Goal: Transaction & Acquisition: Purchase product/service

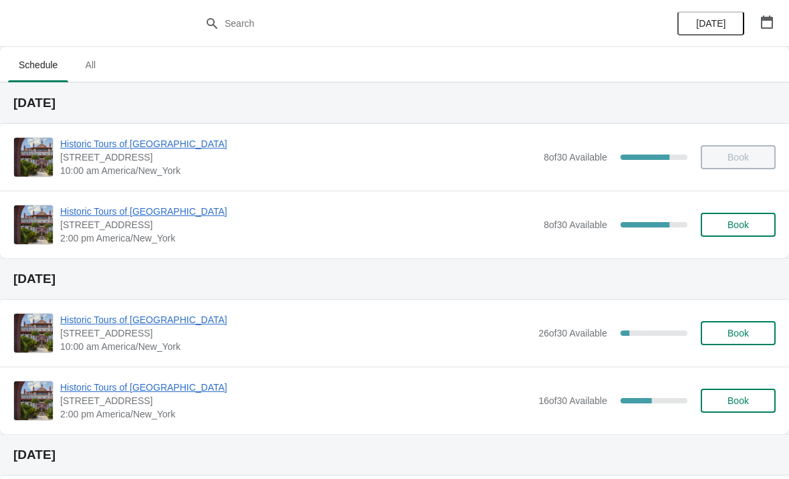
click at [749, 226] on span "Book" at bounding box center [737, 224] width 21 height 11
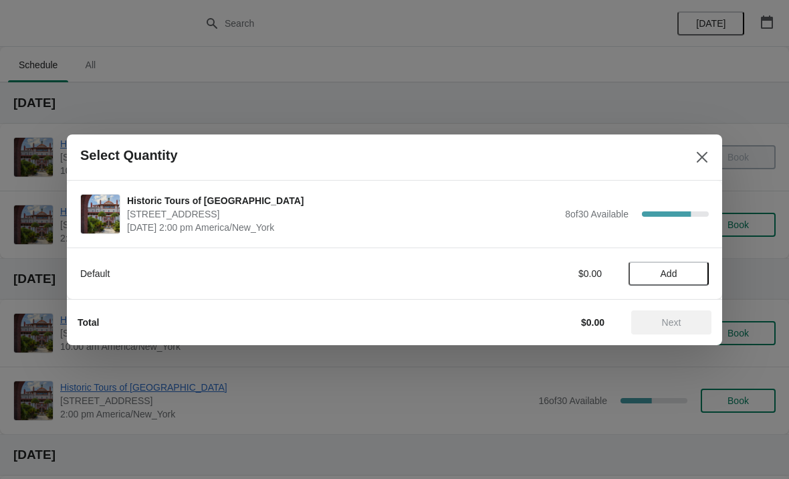
click at [678, 265] on button "Add" at bounding box center [668, 273] width 80 height 24
click at [696, 270] on icon at bounding box center [691, 273] width 14 height 14
click at [676, 314] on button "Next" at bounding box center [671, 322] width 80 height 24
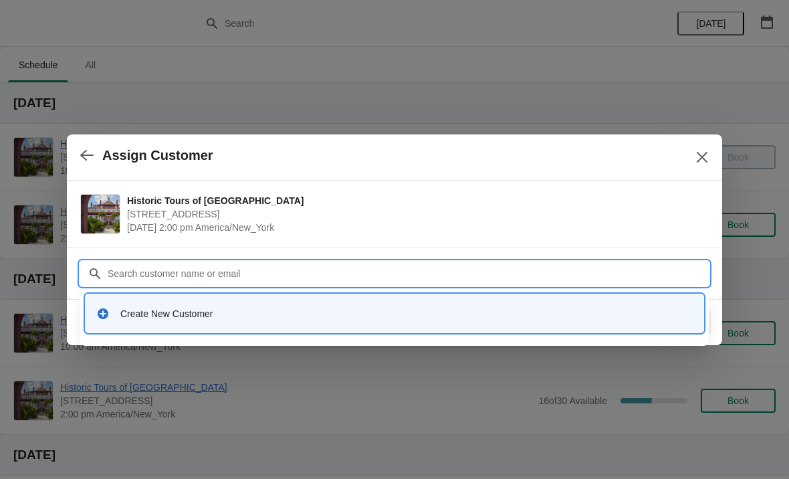
click at [190, 319] on div "Create New Customer" at bounding box center [406, 313] width 572 height 13
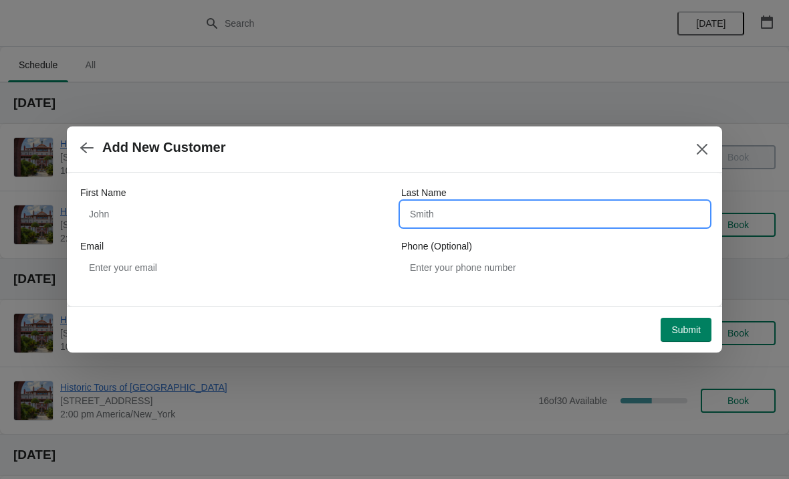
click at [475, 213] on input "Last Name" at bounding box center [554, 214] width 307 height 24
type input "Wiley"
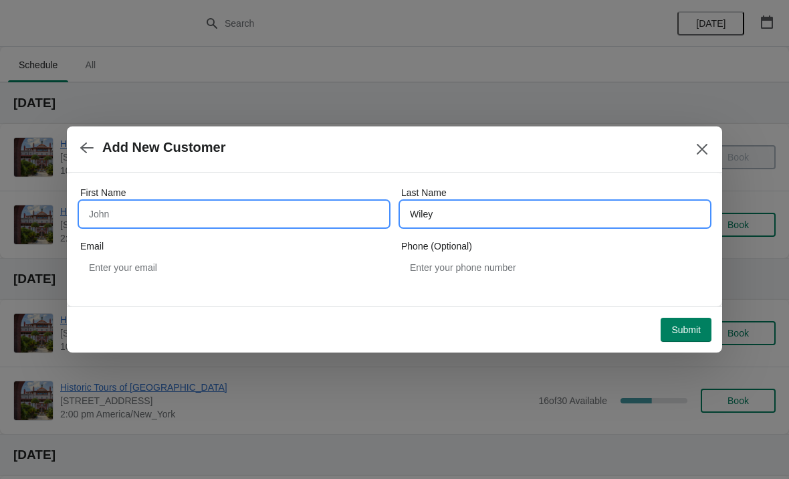
click at [245, 217] on input "First Name" at bounding box center [233, 214] width 307 height 24
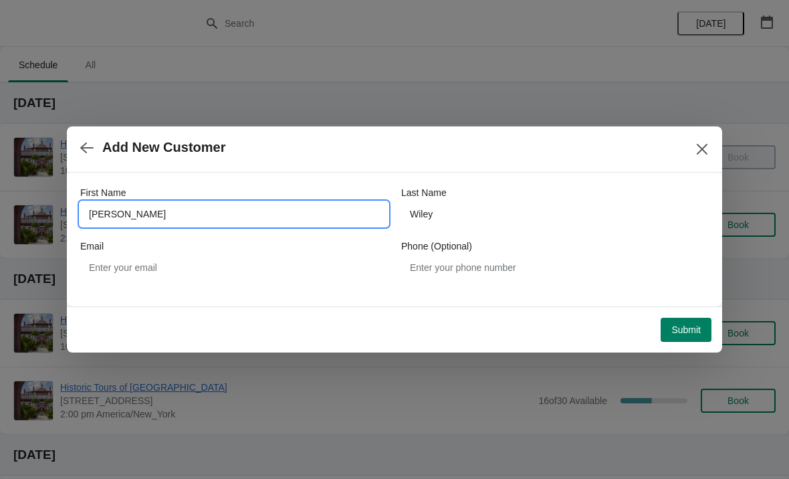
type input "[PERSON_NAME]"
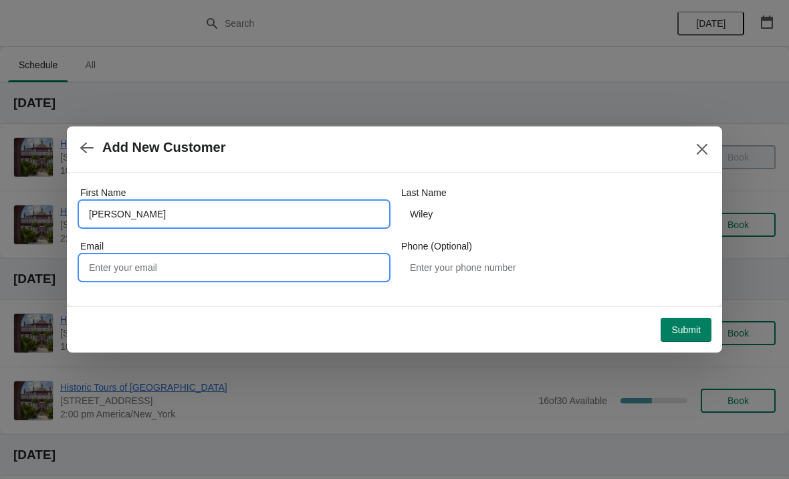
click at [265, 270] on input "Email" at bounding box center [233, 267] width 307 height 24
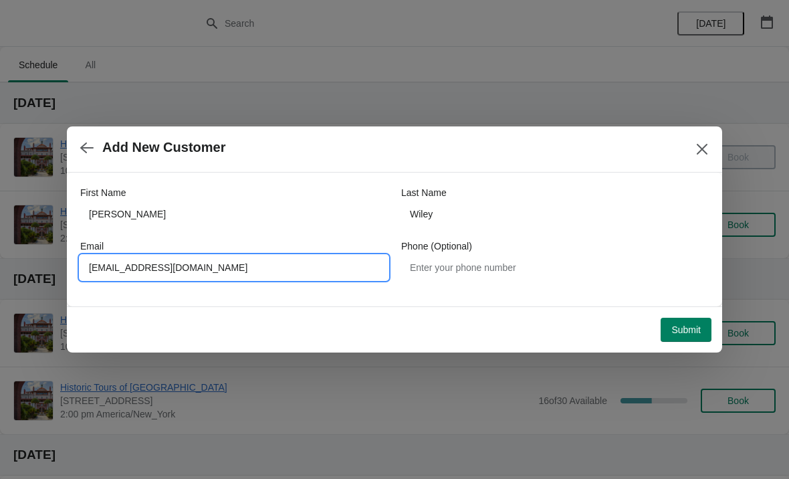
type input "[EMAIL_ADDRESS][DOMAIN_NAME]"
click at [416, 165] on div "Add New Customer" at bounding box center [394, 149] width 655 height 46
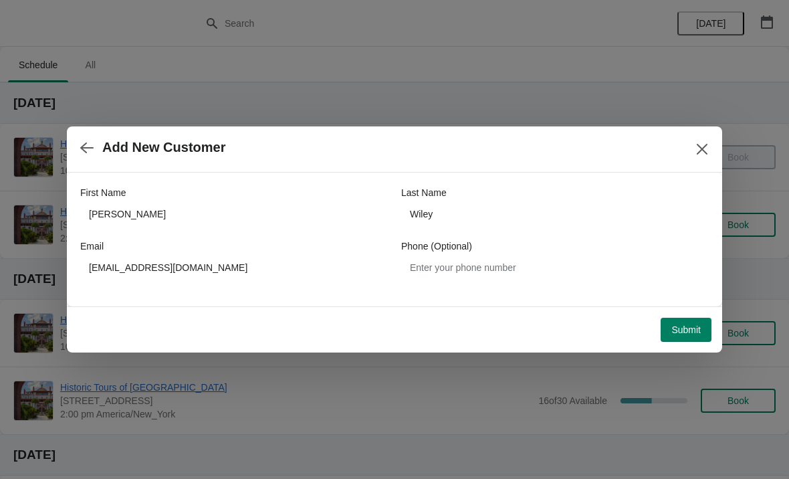
click at [685, 336] on button "Submit" at bounding box center [685, 329] width 51 height 24
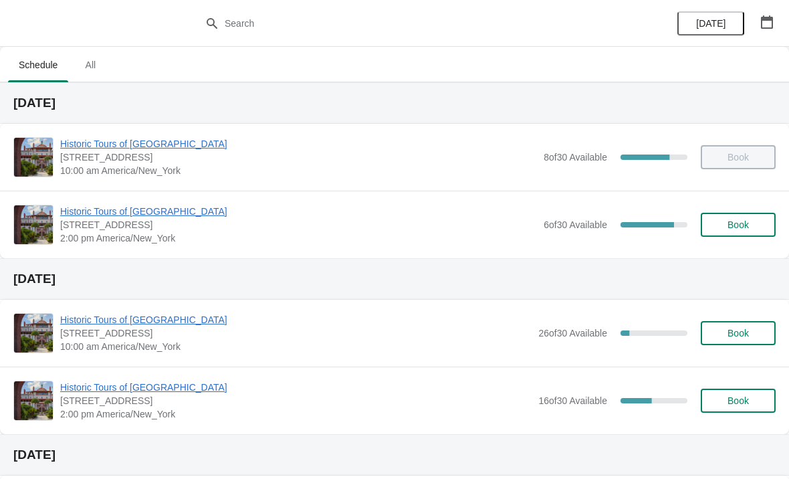
click at [747, 231] on button "Book" at bounding box center [737, 225] width 75 height 24
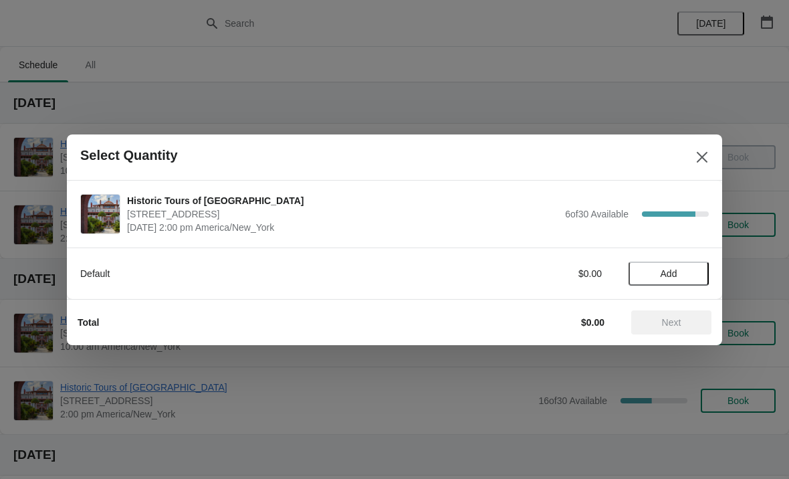
click at [686, 272] on span "Add" at bounding box center [668, 273] width 56 height 11
click at [690, 328] on button "Next" at bounding box center [671, 322] width 80 height 24
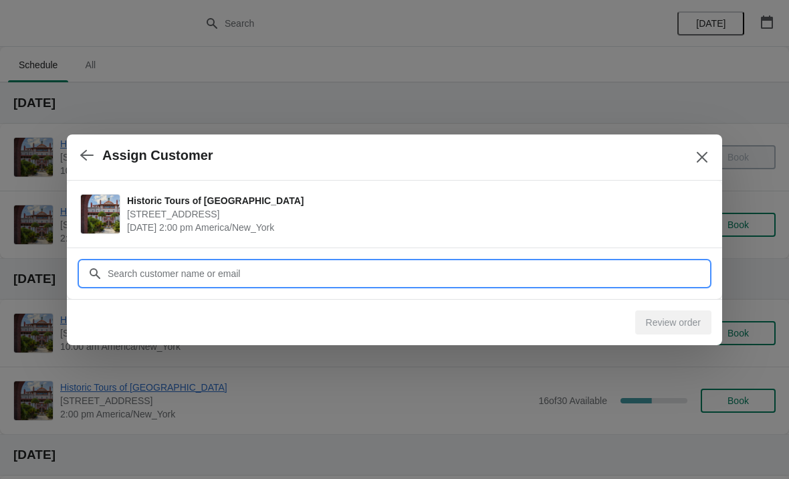
click at [645, 274] on input "Customer" at bounding box center [407, 273] width 601 height 24
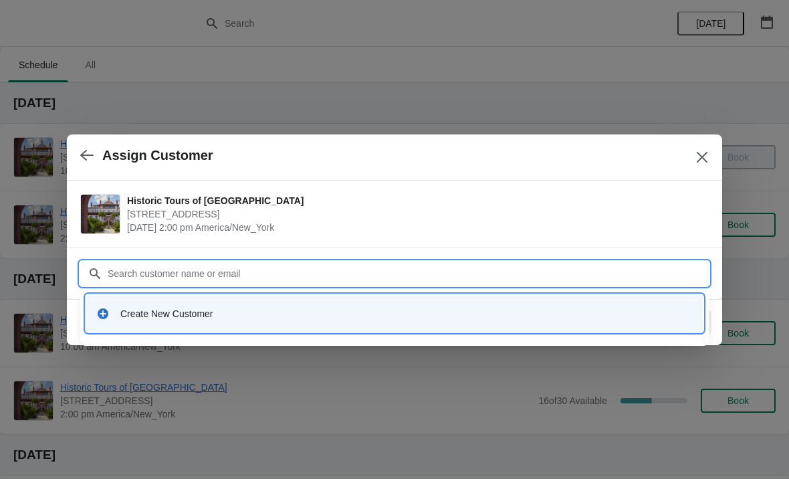
click at [325, 314] on div "Create New Customer" at bounding box center [406, 313] width 572 height 13
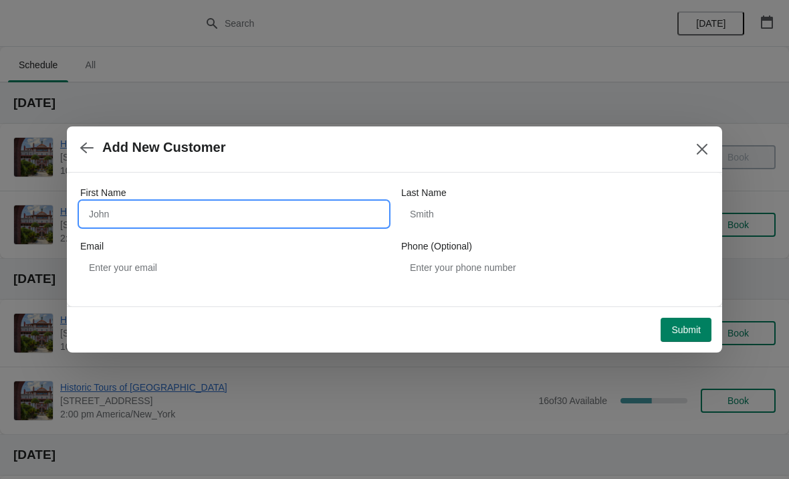
click at [317, 219] on input "First Name" at bounding box center [233, 214] width 307 height 24
type input "Summer"
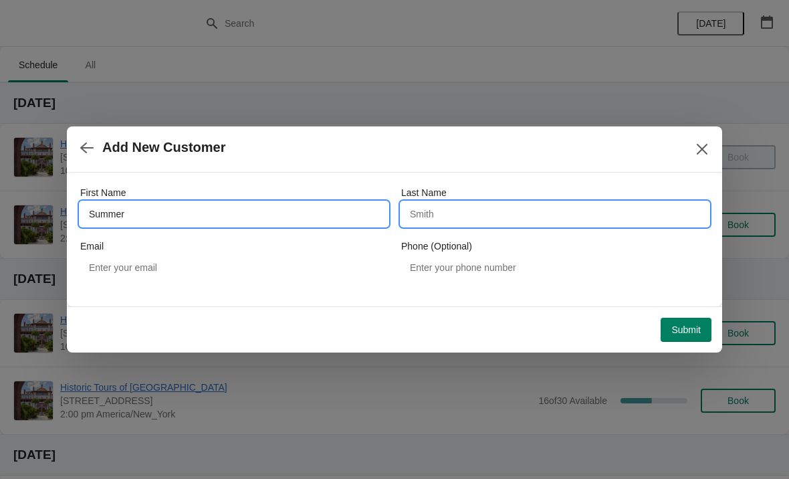
click at [494, 219] on input "Last Name" at bounding box center [554, 214] width 307 height 24
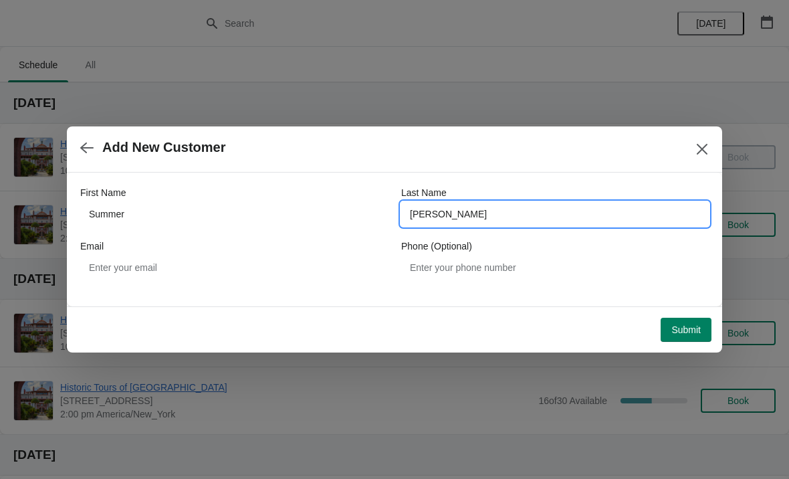
type input "Edwards"
click at [293, 171] on div "Add New Customer" at bounding box center [394, 149] width 655 height 46
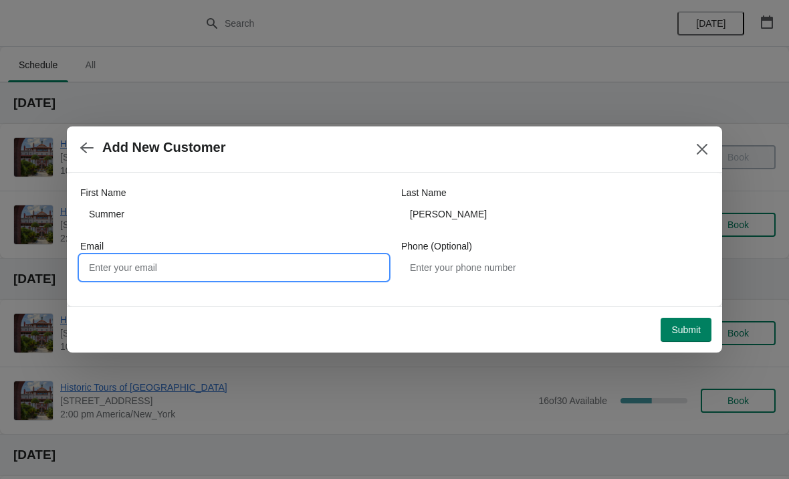
click at [233, 262] on input "Email" at bounding box center [233, 267] width 307 height 24
type input "Summerrse96@gmail.com"
click at [469, 333] on div "Submit" at bounding box center [391, 326] width 639 height 29
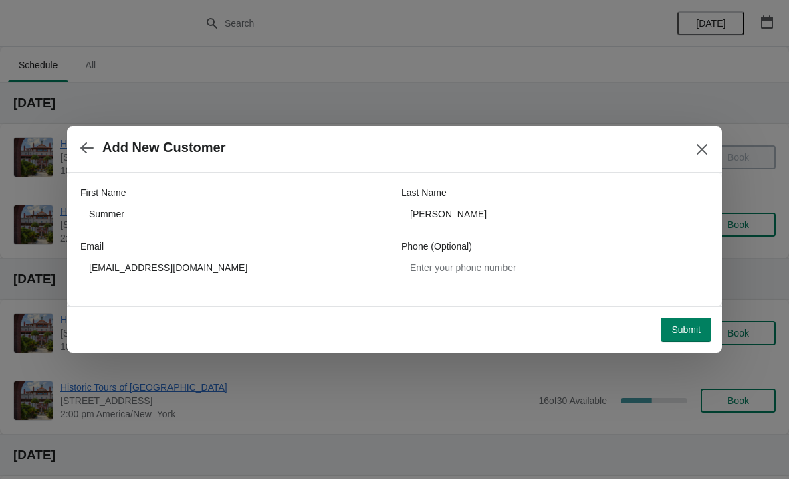
click at [682, 325] on span "Submit" at bounding box center [685, 329] width 29 height 11
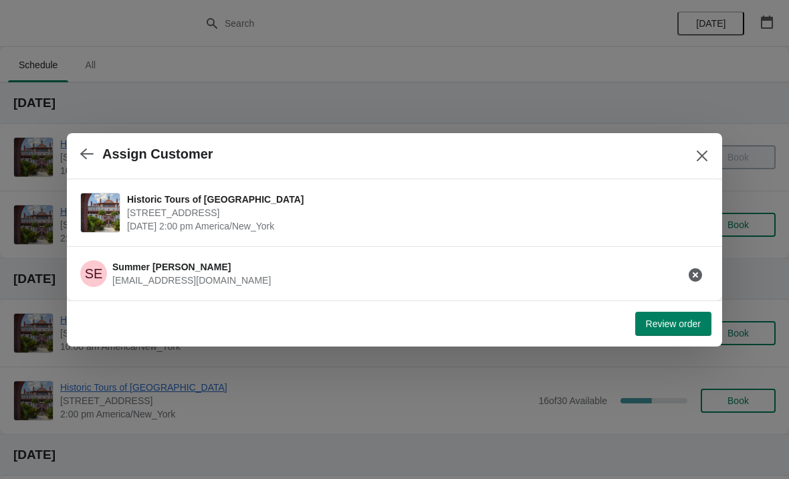
click at [659, 321] on span "Review order" at bounding box center [673, 323] width 55 height 11
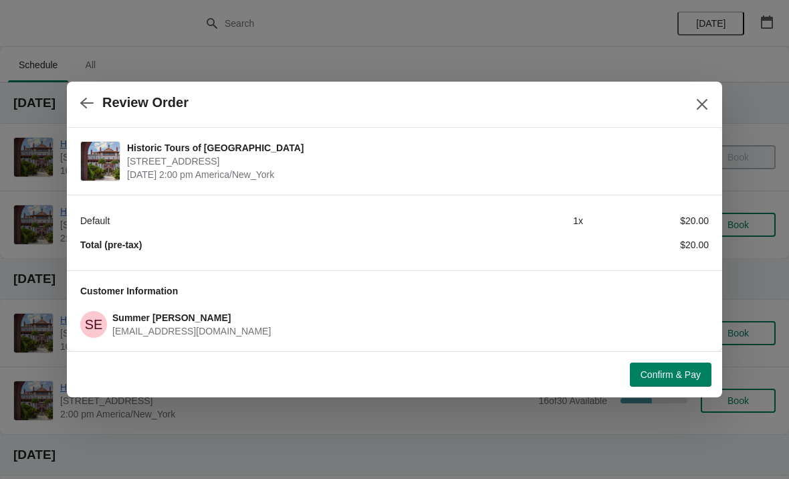
click at [644, 367] on button "Confirm & Pay" at bounding box center [671, 374] width 82 height 24
